Goal: Find specific page/section: Find specific page/section

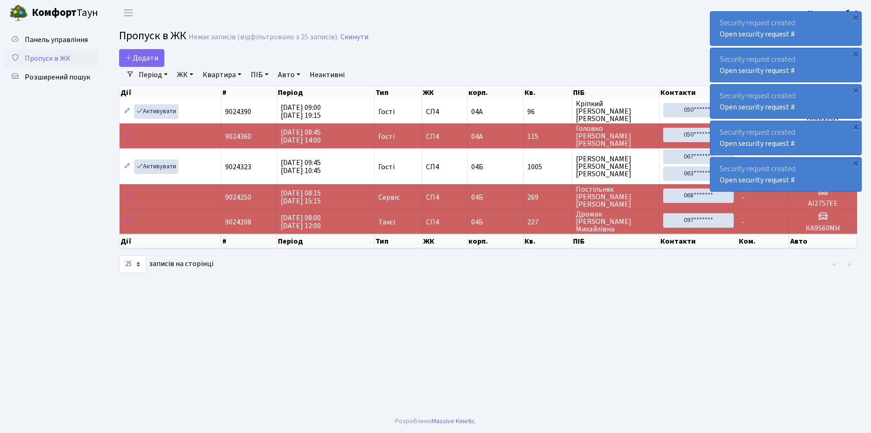
select select "25"
click at [53, 78] on span "Розширений пошук" at bounding box center [57, 77] width 65 height 10
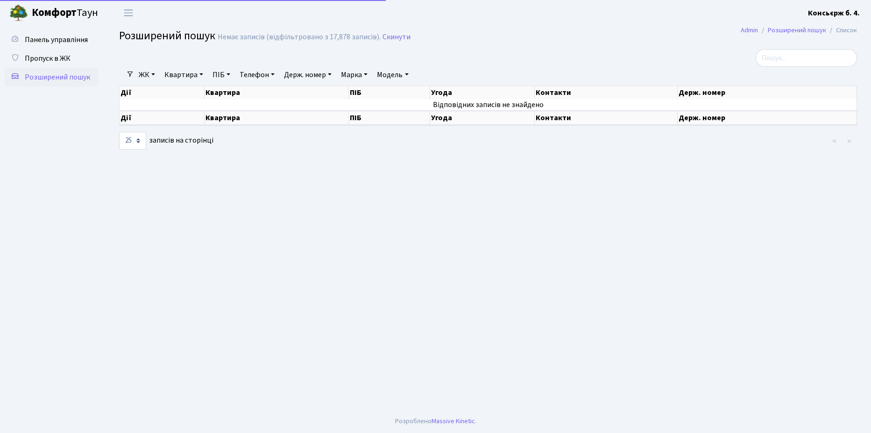
select select "25"
click at [58, 57] on span "Пропуск в ЖК" at bounding box center [48, 58] width 46 height 10
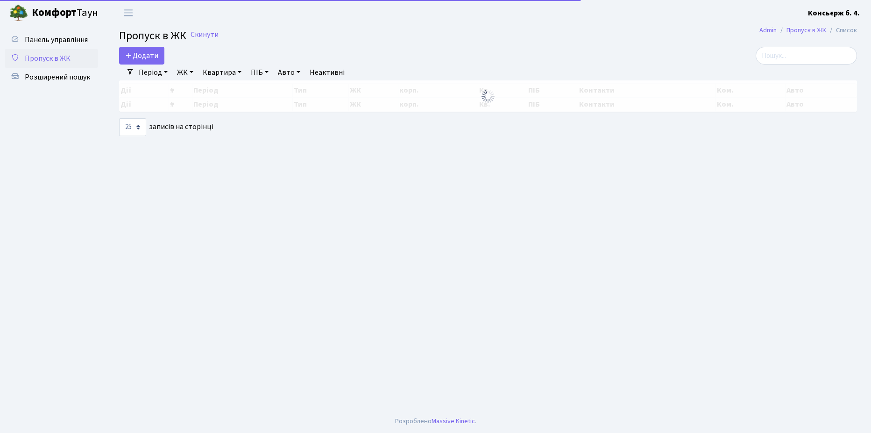
select select "25"
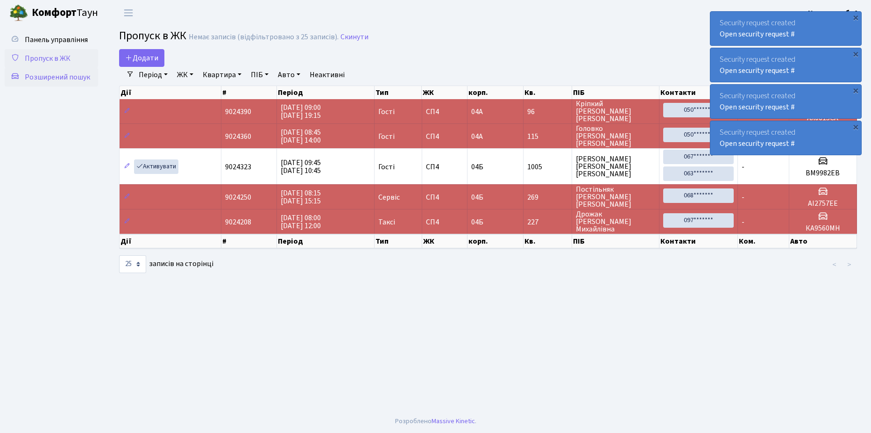
click at [60, 75] on span "Розширений пошук" at bounding box center [57, 77] width 65 height 10
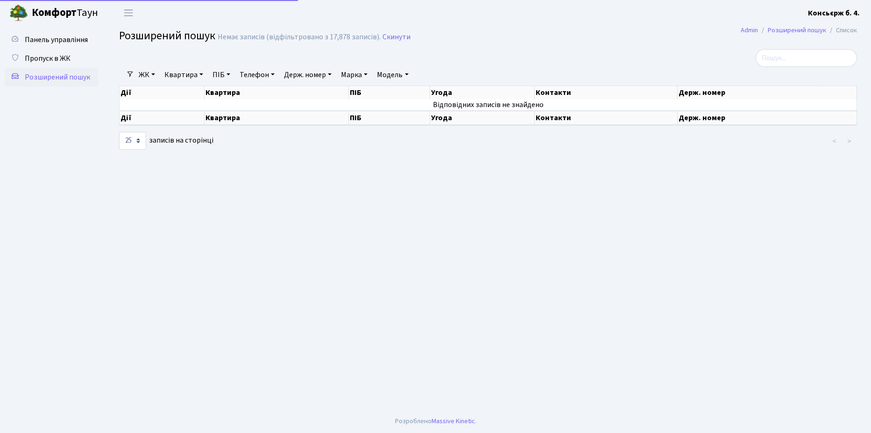
select select "25"
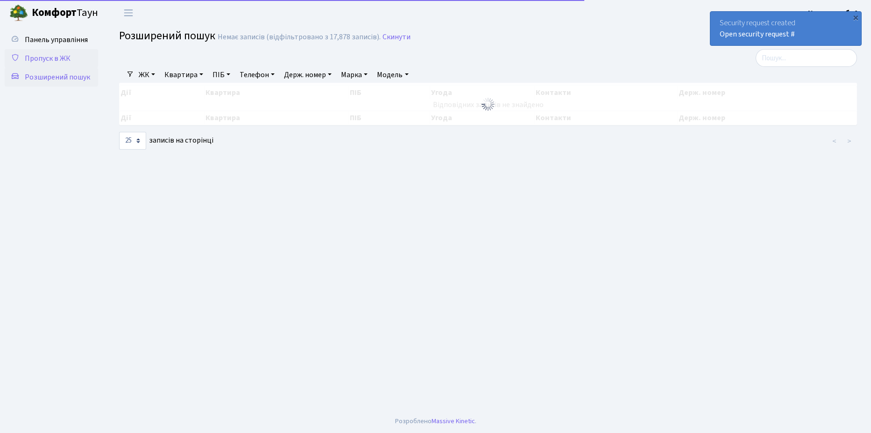
click at [43, 55] on span "Пропуск в ЖК" at bounding box center [48, 58] width 46 height 10
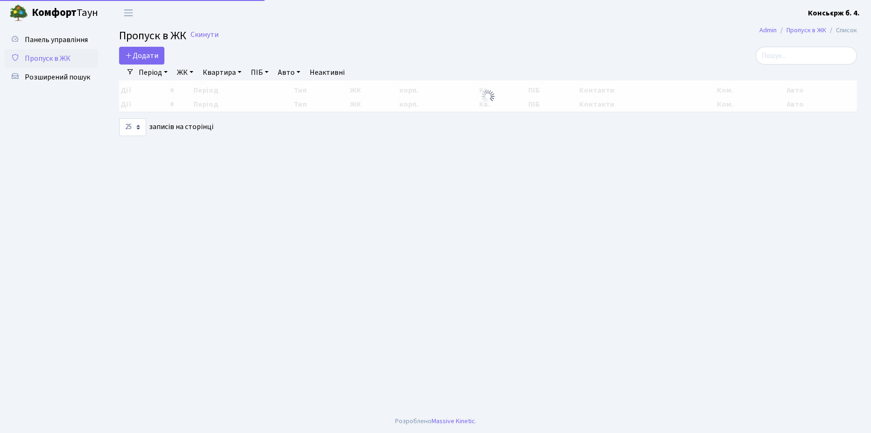
select select "25"
